Goal: Information Seeking & Learning: Learn about a topic

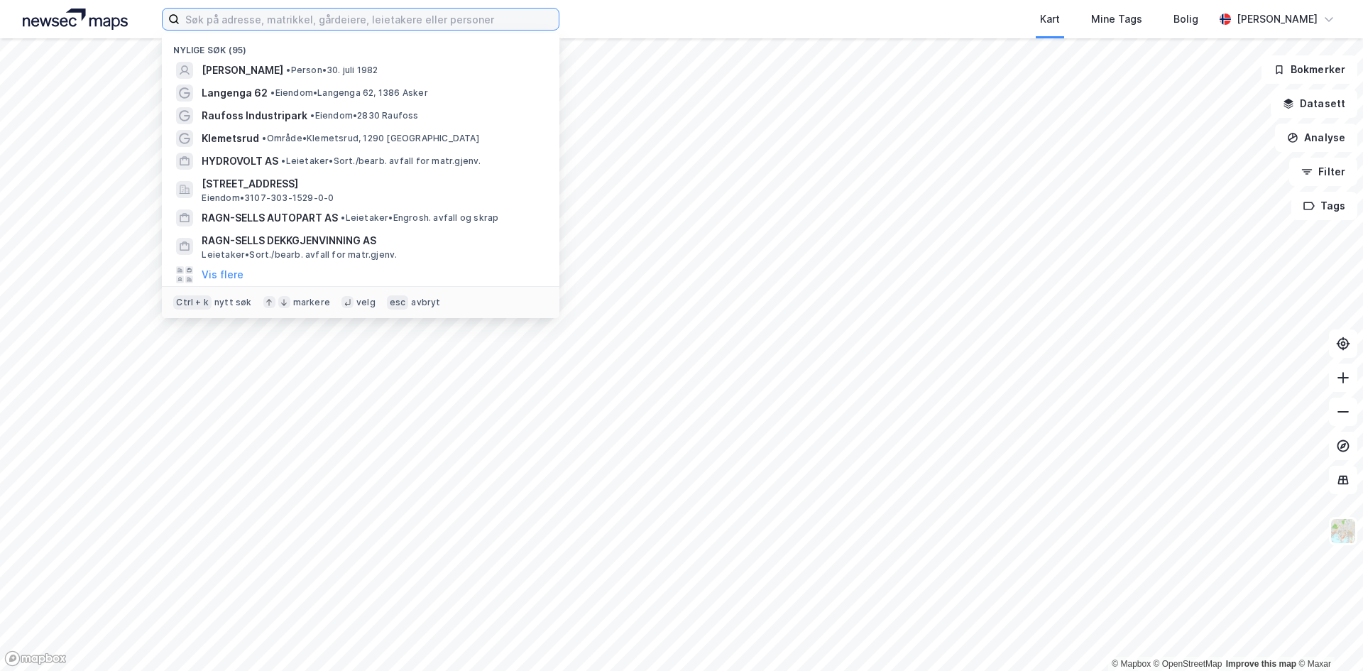
click at [354, 16] on input at bounding box center [369, 19] width 379 height 21
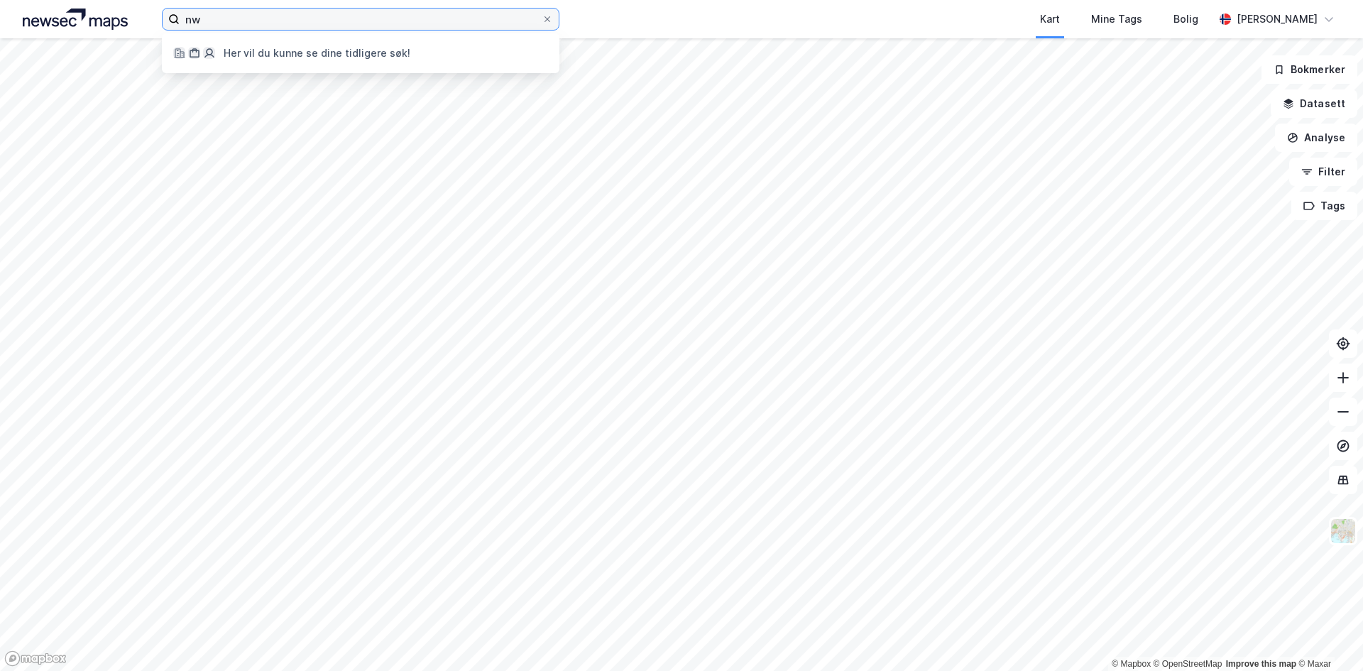
type input "n"
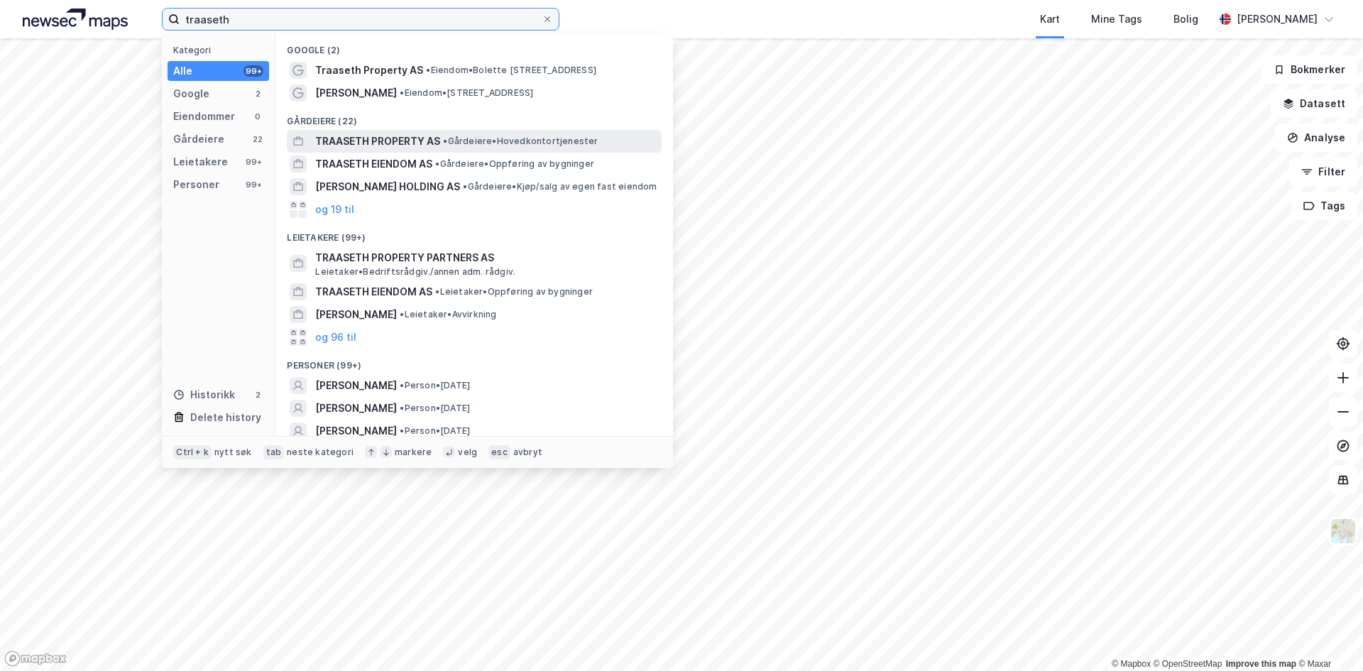
type input "traaseth"
click at [464, 138] on span "• Gårdeiere • Hovedkontortjenester" at bounding box center [520, 141] width 155 height 11
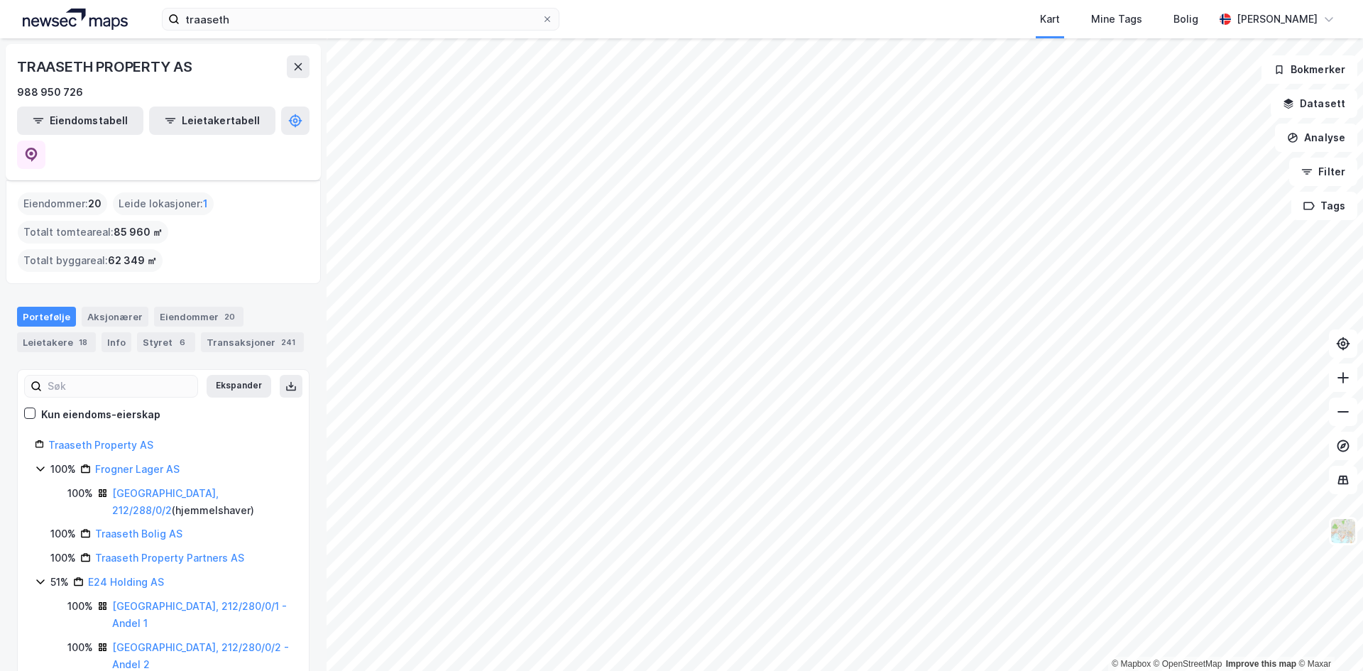
scroll to position [71, 0]
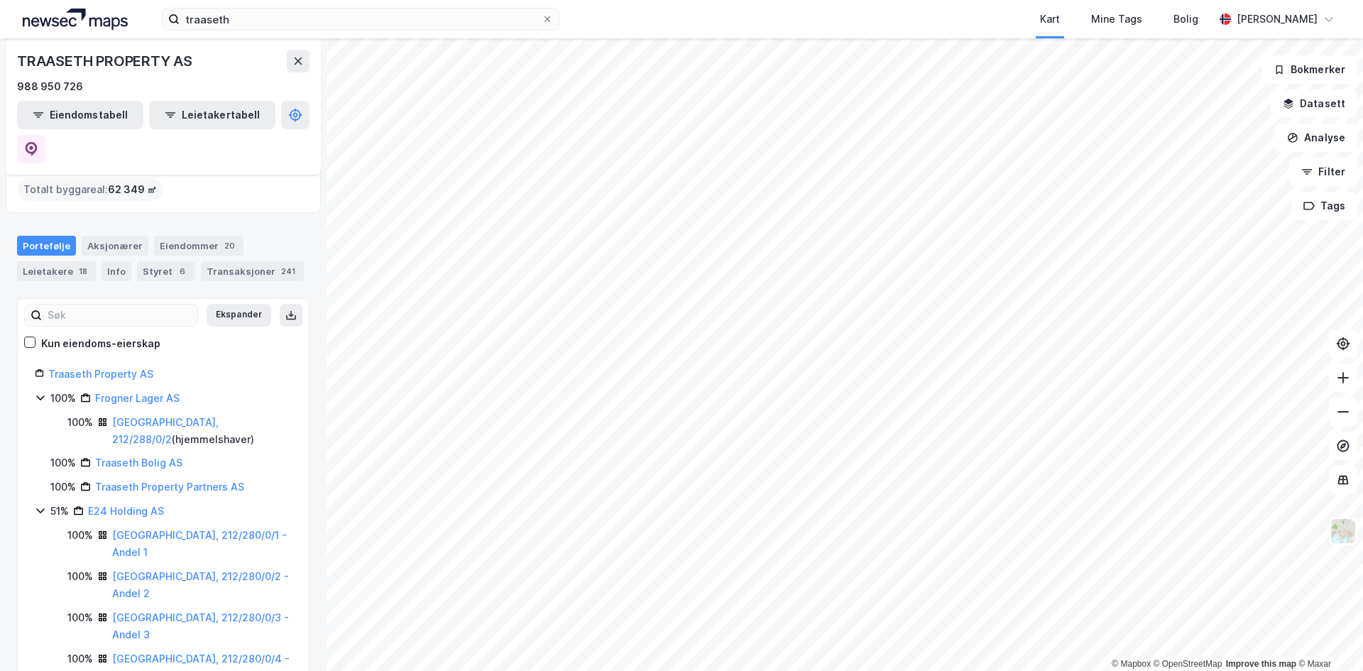
click at [39, 505] on icon at bounding box center [40, 510] width 11 height 11
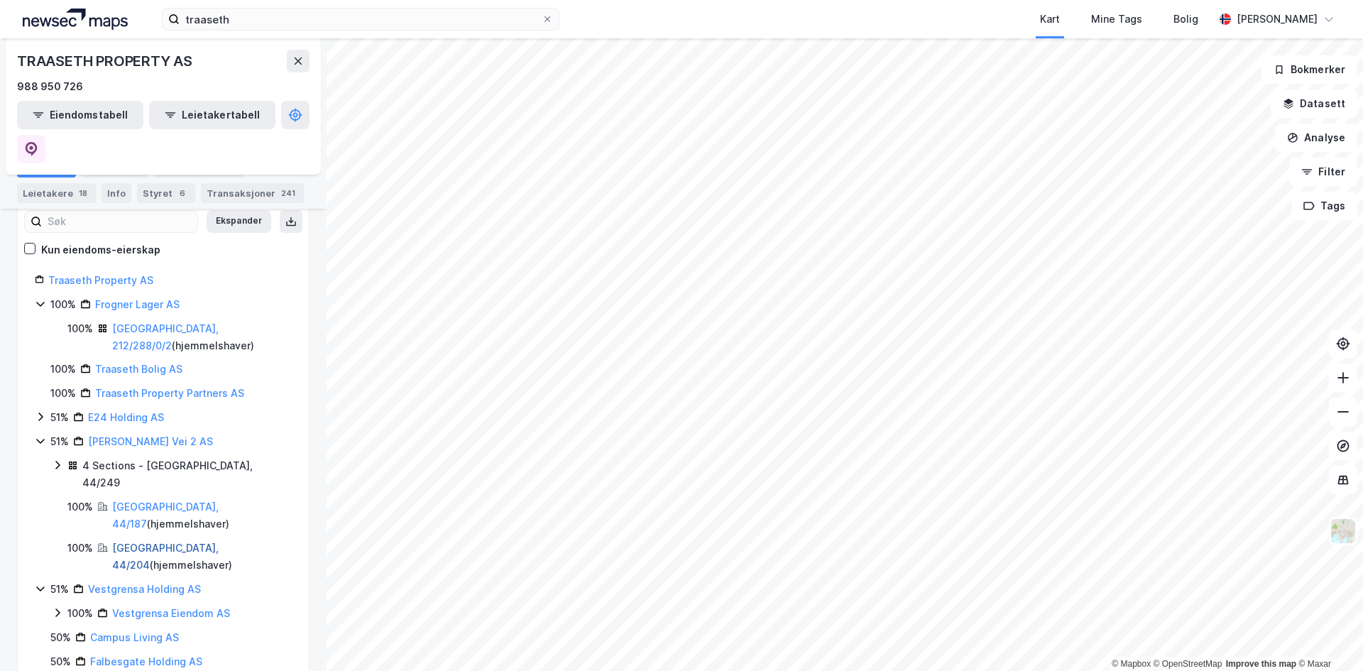
scroll to position [83, 0]
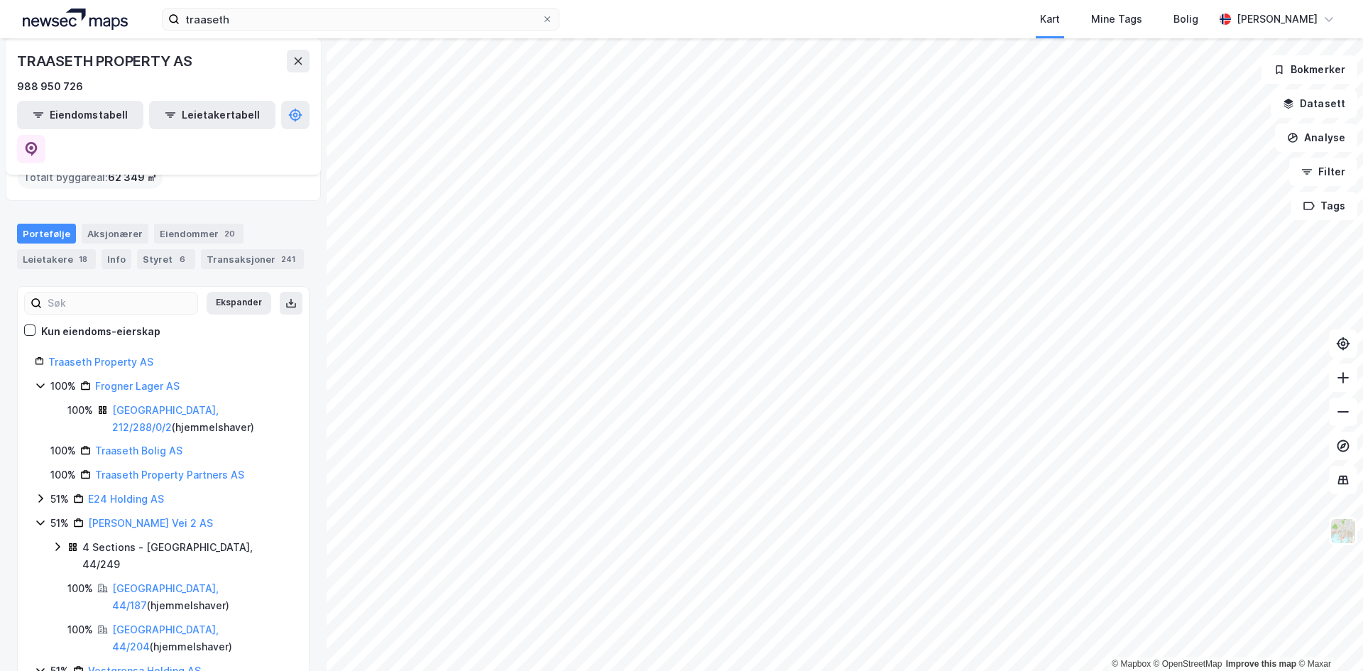
click at [43, 495] on icon at bounding box center [40, 499] width 4 height 9
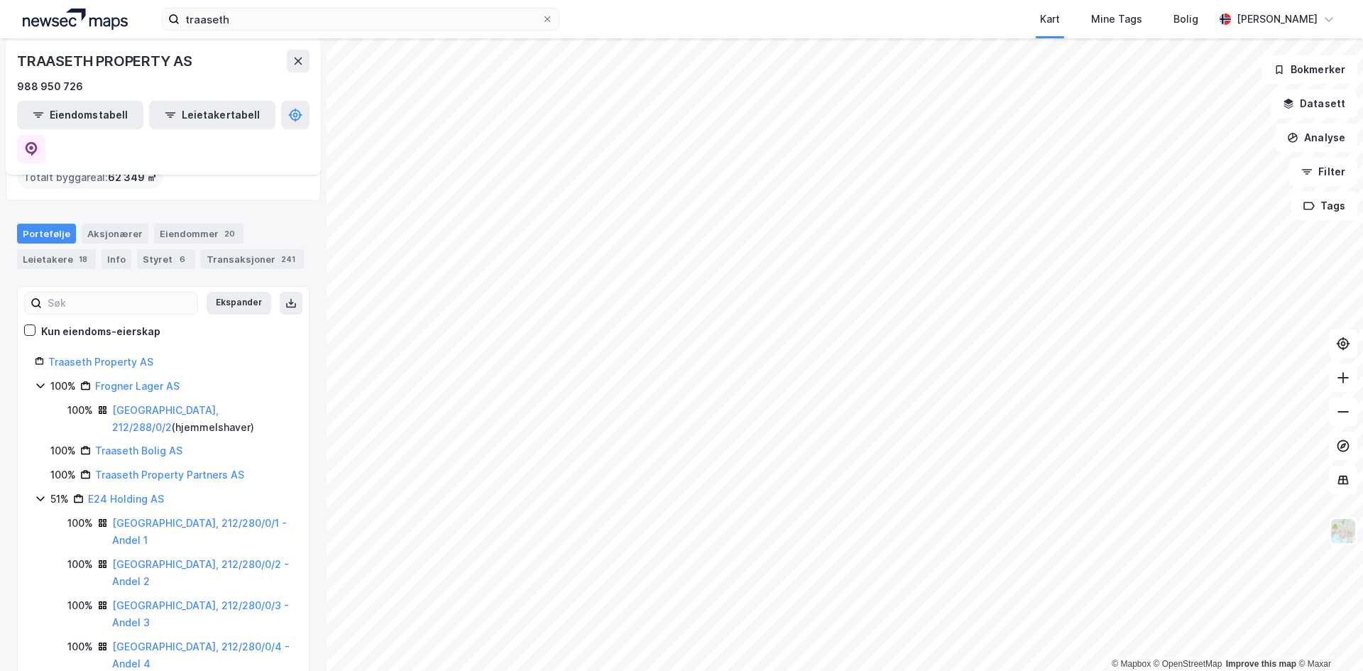
click at [43, 497] on icon at bounding box center [40, 499] width 8 height 5
